Goal: Check status: Check status

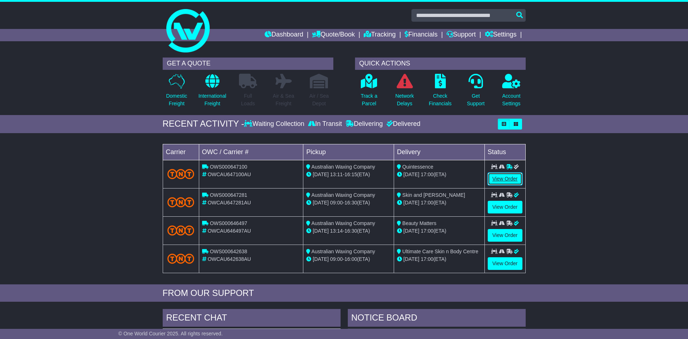
click at [512, 183] on link "View Order" at bounding box center [505, 179] width 35 height 13
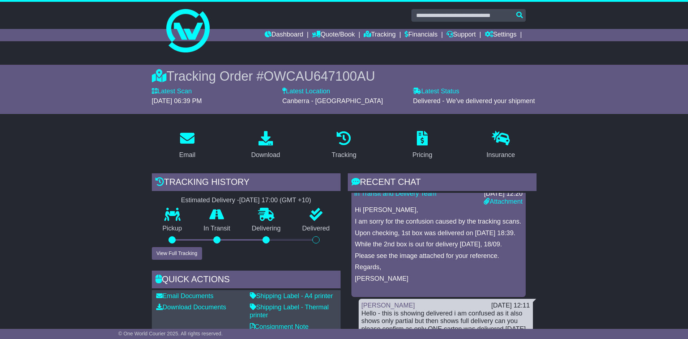
scroll to position [56, 0]
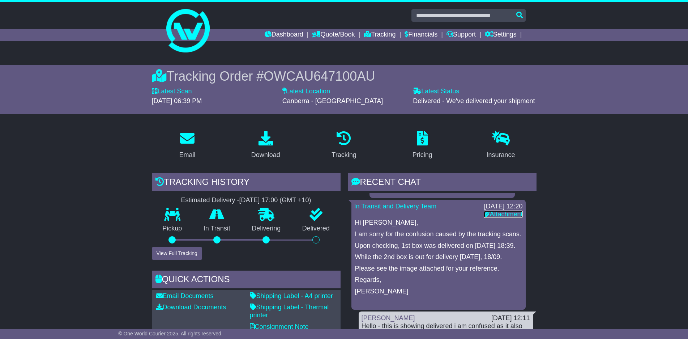
click at [496, 214] on link "Attachment" at bounding box center [503, 214] width 39 height 7
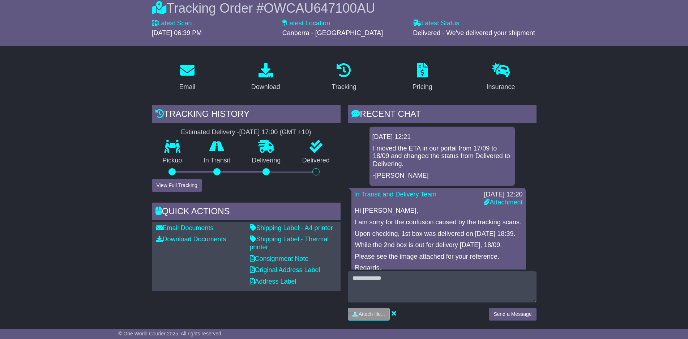
scroll to position [72, 0]
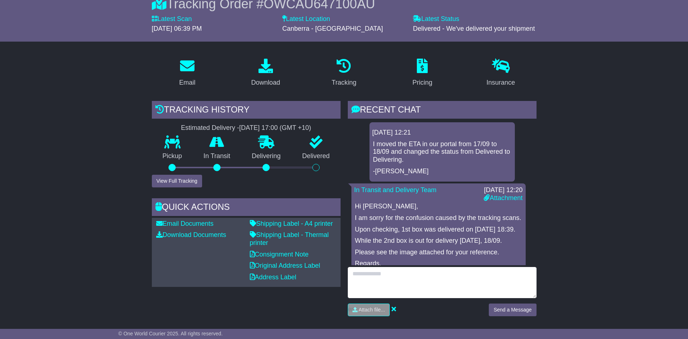
click at [459, 293] on textarea at bounding box center [442, 282] width 189 height 31
type textarea "**********"
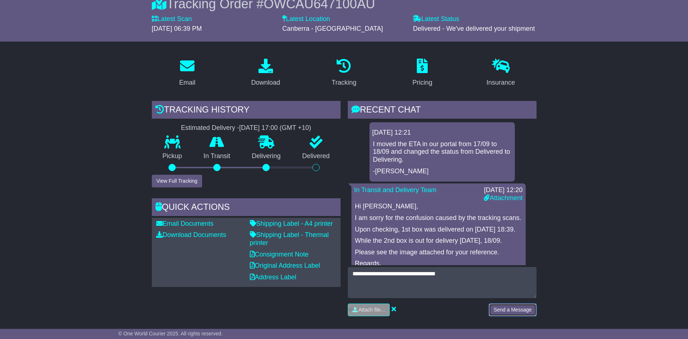
click at [504, 308] on button "Send a Message" at bounding box center [512, 310] width 47 height 13
